Goal: Transaction & Acquisition: Register for event/course

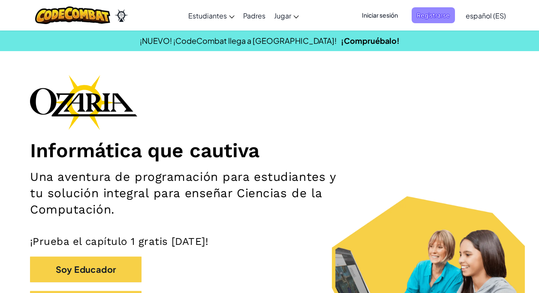
click at [448, 16] on span "Registrarse" at bounding box center [433, 15] width 43 height 16
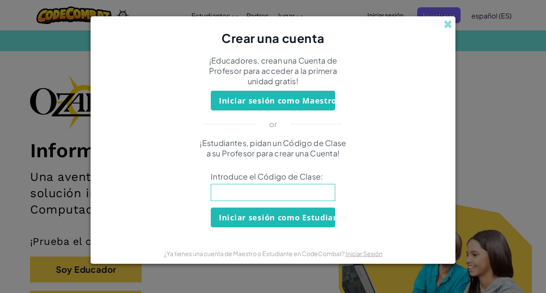
click at [276, 188] on input at bounding box center [273, 192] width 124 height 17
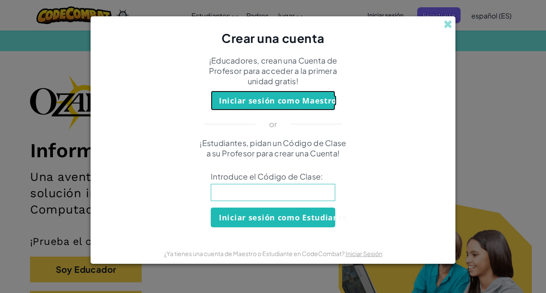
click at [255, 98] on button "Iniciar sesión como Maestro" at bounding box center [273, 101] width 124 height 20
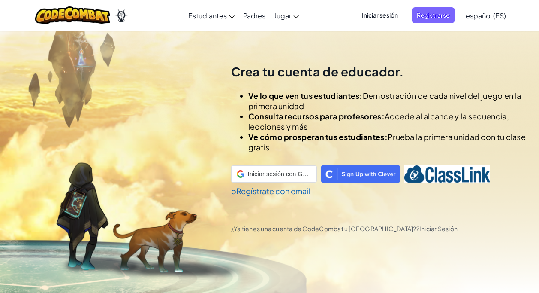
scroll to position [30, 0]
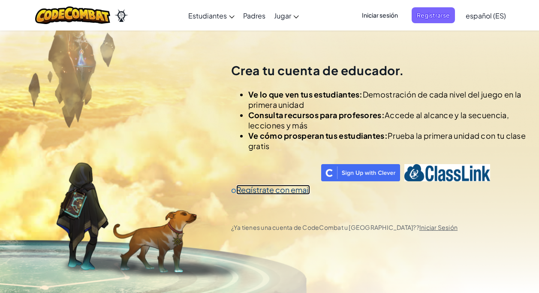
click at [266, 192] on link "Regístrate con email" at bounding box center [273, 189] width 74 height 10
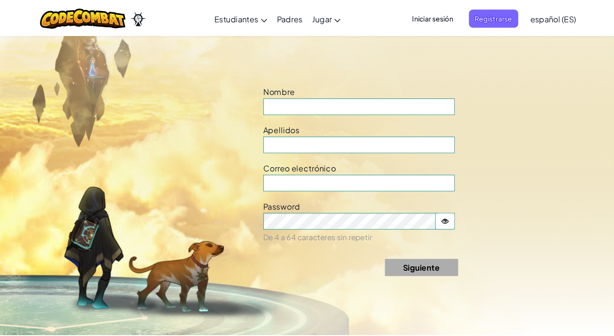
scroll to position [323, 0]
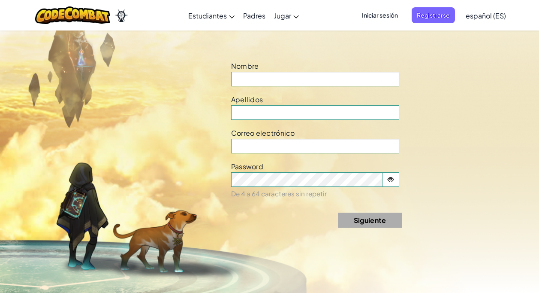
click at [380, 18] on span "Iniciar sesión" at bounding box center [380, 15] width 46 height 16
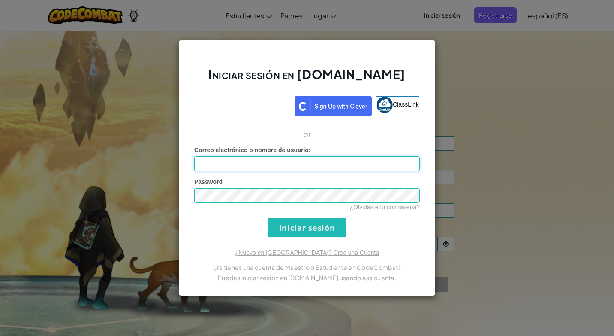
click at [226, 169] on input "Correo electrónico o nombre de usuario :" at bounding box center [307, 163] width 226 height 15
type input "[EMAIL_ADDRESS][DOMAIN_NAME]"
click at [315, 226] on input "Iniciar sesión" at bounding box center [307, 227] width 78 height 19
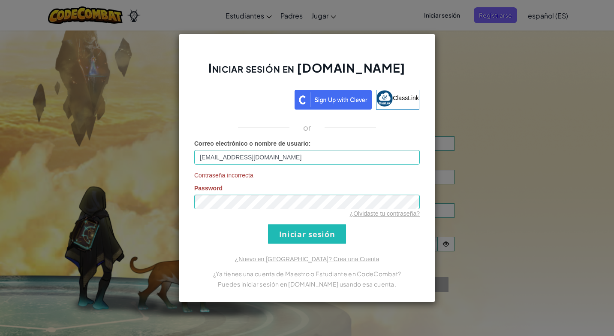
drag, startPoint x: 405, startPoint y: 235, endPoint x: 408, endPoint y: 215, distance: 20.8
click at [405, 235] on form "Correo electrónico o nombre de usuario : [EMAIL_ADDRESS][DOMAIN_NAME] Contraseñ…" at bounding box center [307, 191] width 226 height 104
click at [280, 228] on input "Iniciar sesión" at bounding box center [307, 233] width 78 height 19
